Goal: Information Seeking & Learning: Learn about a topic

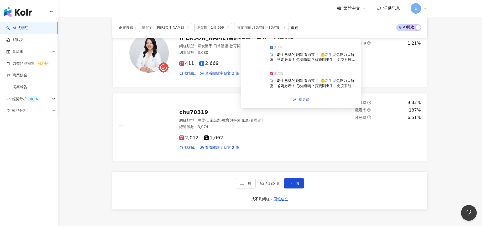
scroll to position [997, 0]
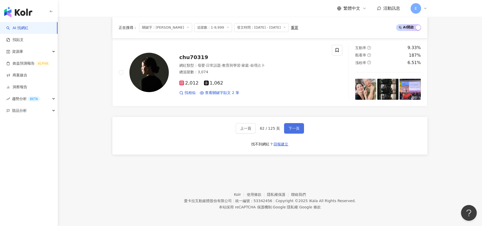
click at [292, 127] on span "下一頁" at bounding box center [294, 128] width 11 height 4
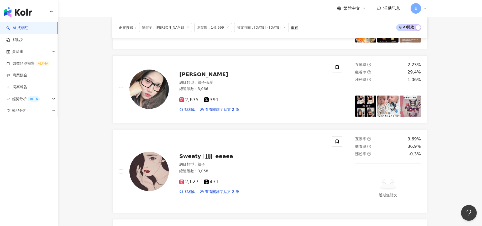
scroll to position [237, 0]
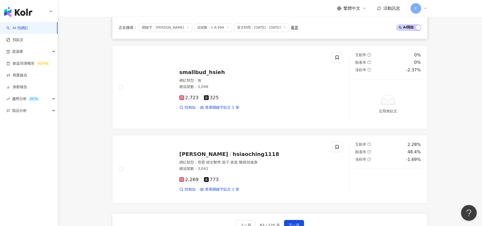
scroll to position [1043, 0]
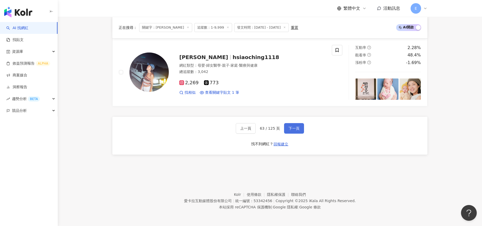
click at [301, 128] on button "下一頁" at bounding box center [294, 128] width 20 height 11
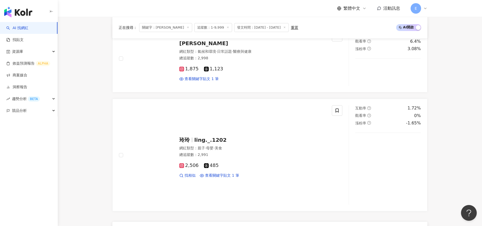
scroll to position [1042, 0]
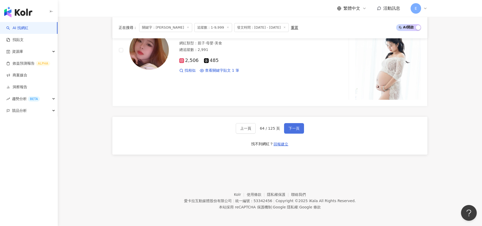
click at [291, 124] on button "下一頁" at bounding box center [294, 128] width 20 height 11
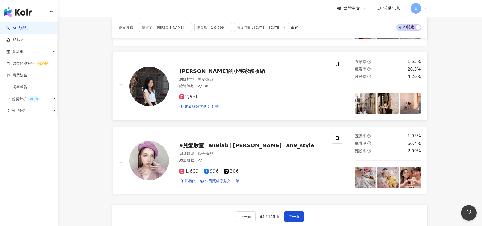
scroll to position [971, 0]
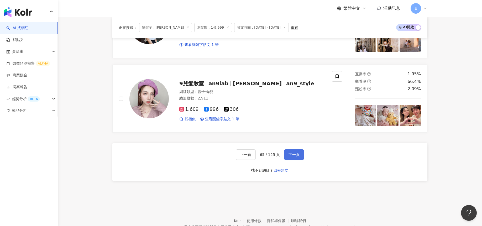
click at [294, 155] on span "下一頁" at bounding box center [294, 155] width 11 height 4
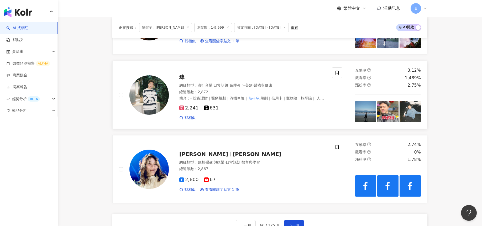
scroll to position [920, 0]
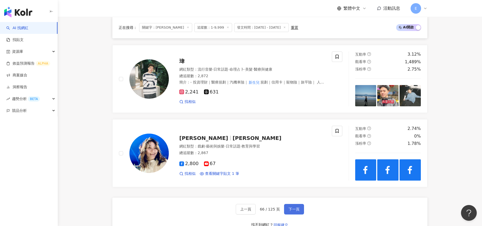
click at [294, 207] on span "下一頁" at bounding box center [294, 209] width 11 height 4
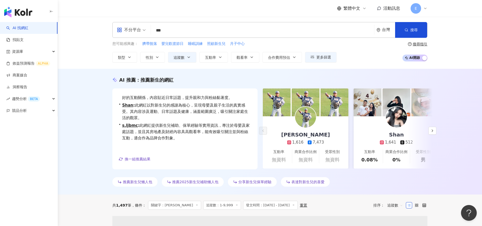
scroll to position [0, 0]
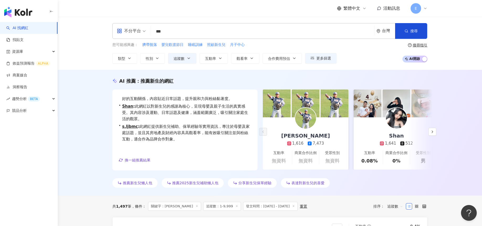
click at [282, 9] on div "繁體中文 活動訊息 E" at bounding box center [269, 8] width 315 height 17
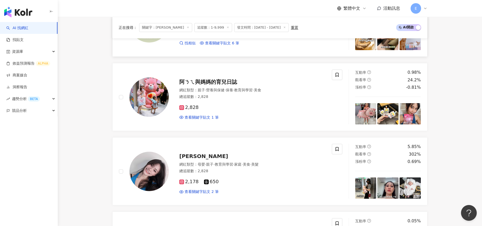
scroll to position [604, 0]
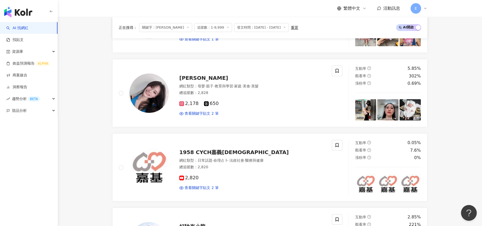
drag, startPoint x: 93, startPoint y: 161, endPoint x: 102, endPoint y: 179, distance: 20.2
drag, startPoint x: 353, startPoint y: 36, endPoint x: 364, endPoint y: 29, distance: 12.5
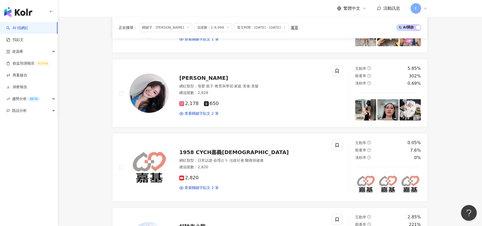
click at [353, 36] on div "正在搜尋 ： 關鍵字：新生兒 追蹤數：1-9,999 發文時間：2025/1/1 - 2025/8/29 重置 AI 開啟 AI 關閉" at bounding box center [269, 28] width 315 height 22
click at [21, 173] on div "AI 找網紅 找貼文 資源庫 效益預測報告 ALPHA 商案媒合 洞察報告 趨勢分析 BETA 競品分析" at bounding box center [29, 124] width 58 height 204
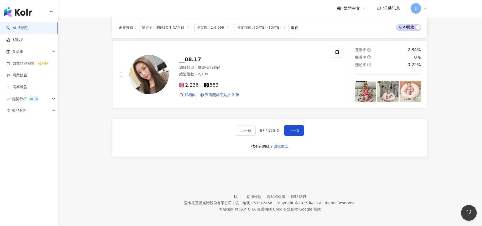
scroll to position [997, 0]
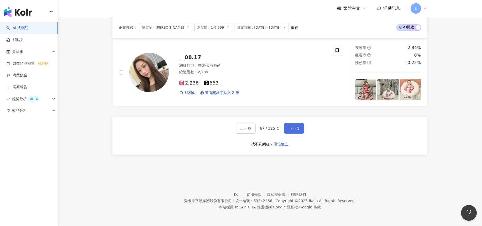
click at [288, 125] on button "下一頁" at bounding box center [294, 128] width 20 height 11
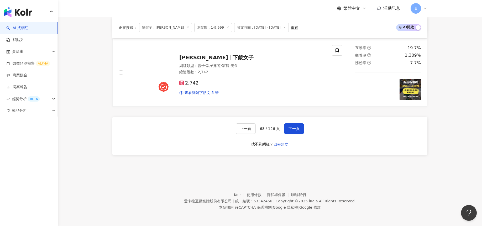
scroll to position [1028, 0]
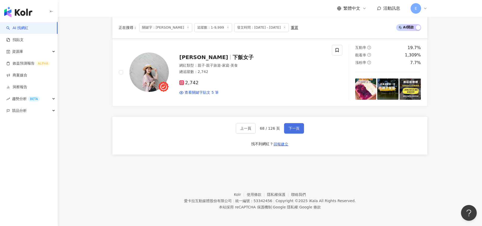
click at [287, 131] on button "下一頁" at bounding box center [294, 128] width 20 height 11
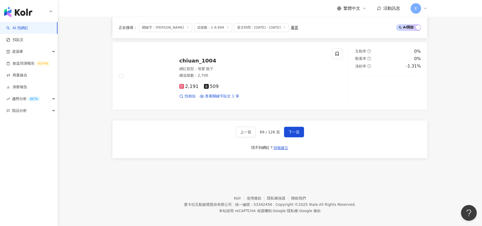
scroll to position [938, 0]
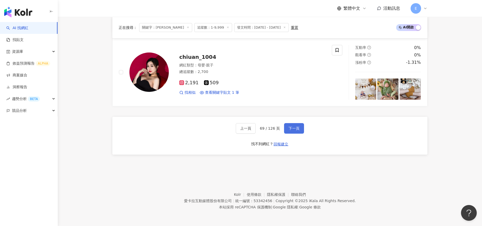
click at [289, 130] on span "下一頁" at bounding box center [294, 128] width 11 height 4
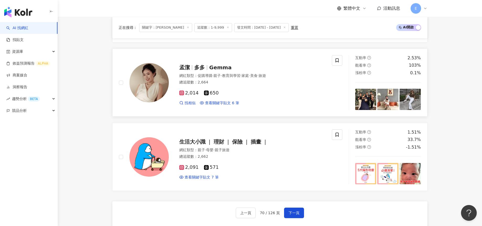
scroll to position [1025, 0]
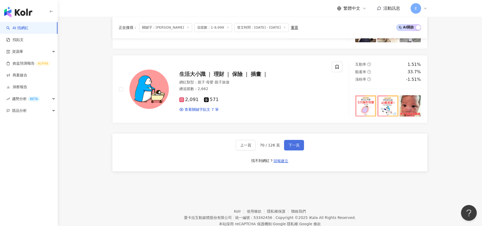
click at [295, 143] on span "下一頁" at bounding box center [294, 145] width 11 height 4
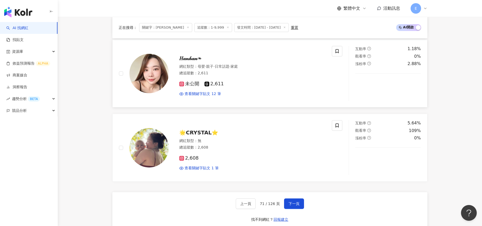
scroll to position [920, 0]
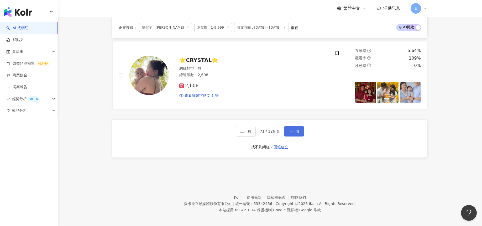
click at [295, 127] on button "下一頁" at bounding box center [294, 131] width 20 height 11
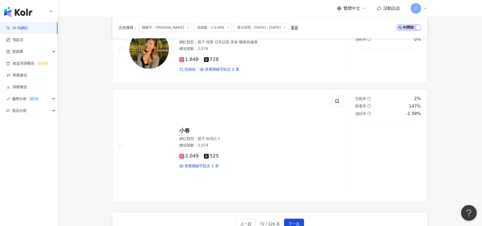
scroll to position [1042, 0]
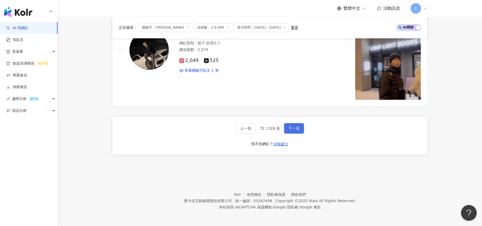
click at [292, 125] on button "下一頁" at bounding box center [294, 128] width 20 height 11
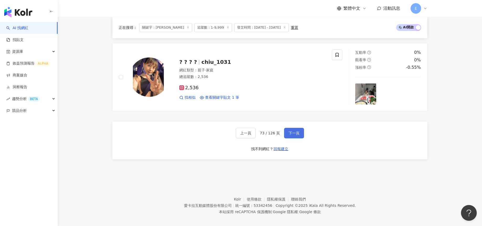
scroll to position [997, 0]
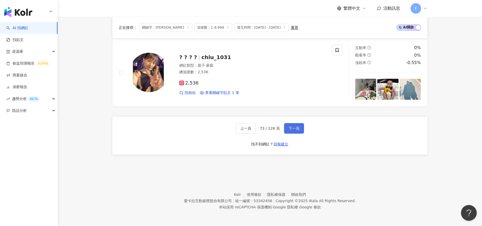
click at [295, 128] on span "下一頁" at bounding box center [294, 128] width 11 height 4
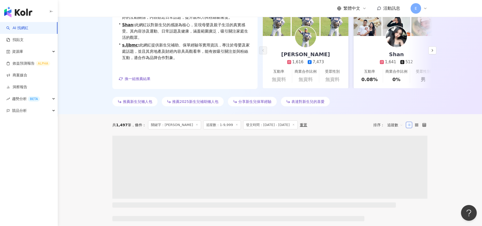
scroll to position [0, 0]
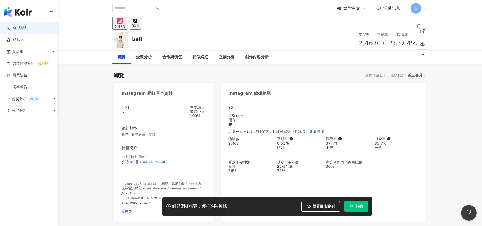
click at [155, 164] on div "https://www.instagram.com/bell_ifoto/" at bounding box center [147, 162] width 41 height 4
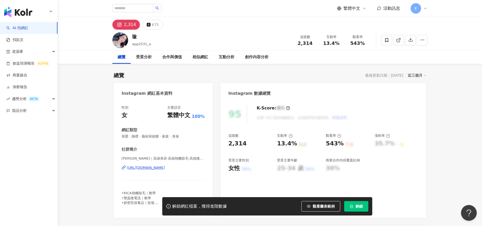
click at [165, 166] on div "https://www.instagram.com/app2531_a/" at bounding box center [146, 168] width 38 height 5
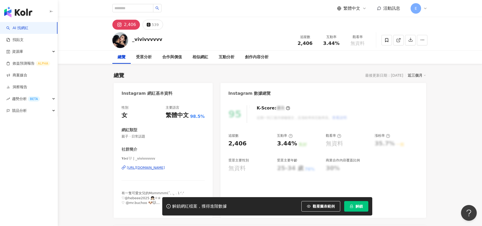
click at [162, 167] on div "https://www.instagram.com/_vivivvvvvv/" at bounding box center [146, 168] width 38 height 5
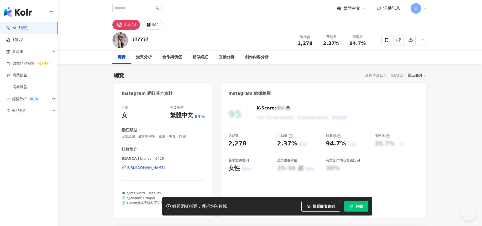
click at [165, 167] on div "https://www.instagram.com/bianca._.0418/" at bounding box center [146, 168] width 38 height 5
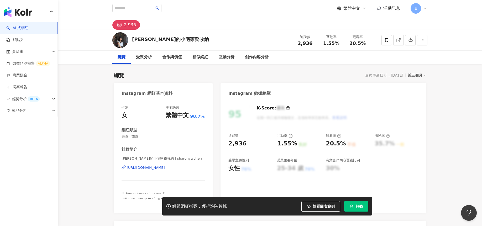
click at [165, 168] on div "[URL][DOMAIN_NAME]" at bounding box center [146, 168] width 38 height 5
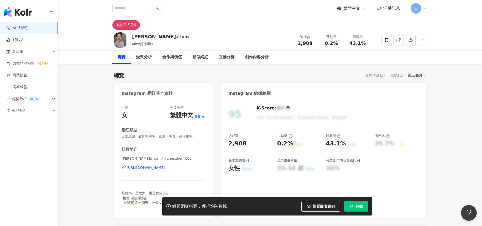
click at [159, 167] on div "[URL][DOMAIN_NAME]" at bounding box center [146, 168] width 38 height 5
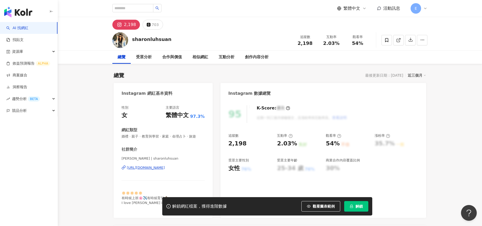
click at [165, 166] on div "https://www.instagram.com/sharonluhsuan/" at bounding box center [146, 168] width 38 height 5
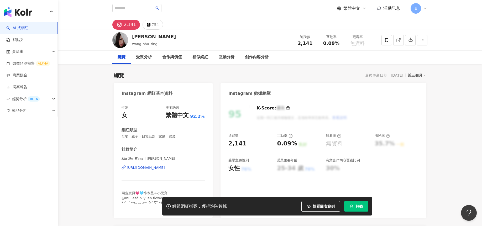
click at [165, 168] on div "https://www.instagram.com/wang_shu_ting/" at bounding box center [146, 168] width 38 height 5
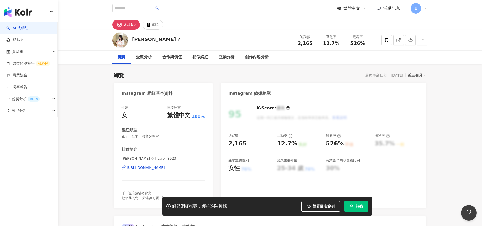
click at [165, 170] on div "https://www.instagram.com/carol_8923/" at bounding box center [146, 168] width 38 height 5
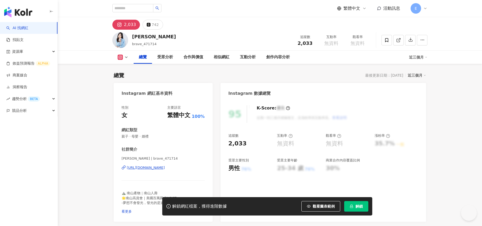
click at [165, 168] on div "https://www.instagram.com/brave_471714/" at bounding box center [146, 168] width 38 height 5
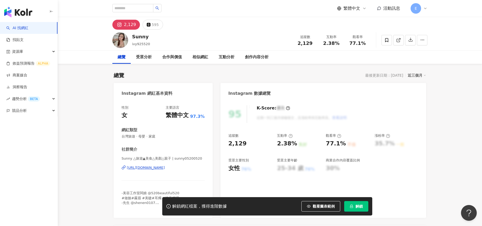
click at [165, 168] on div "https://www.instagram.com/sunny05200520/" at bounding box center [146, 168] width 38 height 5
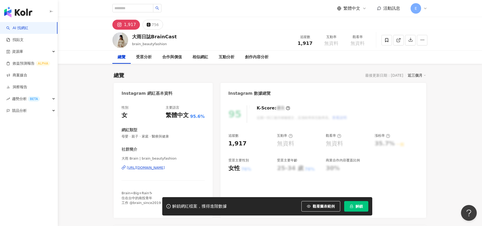
click at [165, 168] on div "https://www.instagram.com/brain_beautyfashion/" at bounding box center [146, 168] width 38 height 5
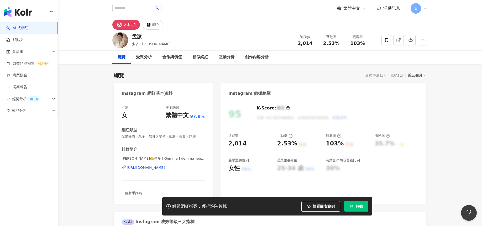
click at [150, 167] on div "https://www.instagram.com/gemma_lee25/" at bounding box center [146, 168] width 38 height 5
click at [165, 168] on div "[URL][DOMAIN_NAME]" at bounding box center [146, 168] width 38 height 5
